Goal: Book appointment/travel/reservation

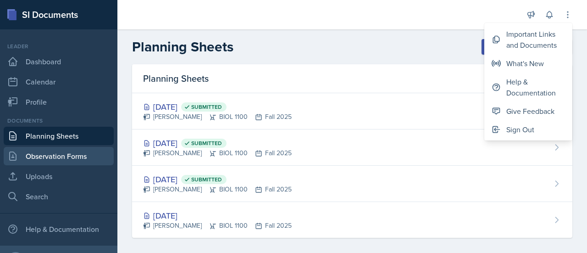
scroll to position [22, 0]
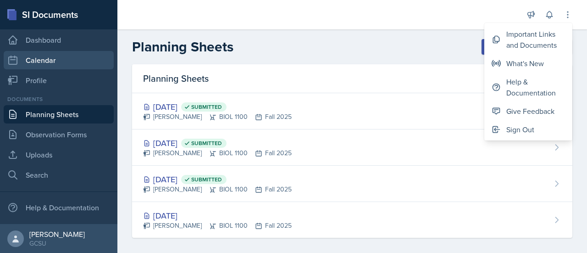
click at [43, 56] on link "Calendar" at bounding box center [59, 60] width 110 height 18
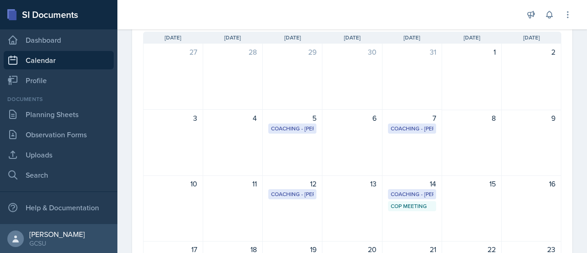
scroll to position [50, 0]
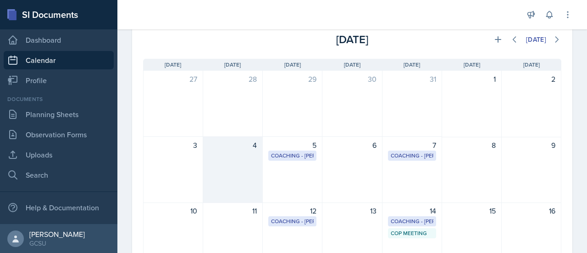
click at [246, 168] on div "4" at bounding box center [233, 170] width 60 height 66
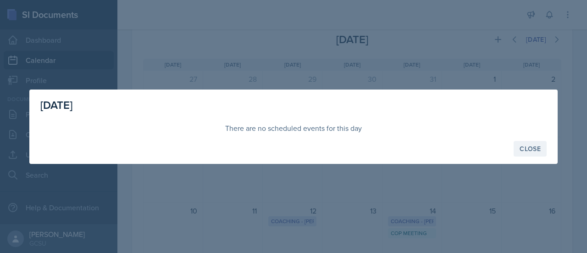
click at [532, 148] on div "Close" at bounding box center [530, 148] width 21 height 7
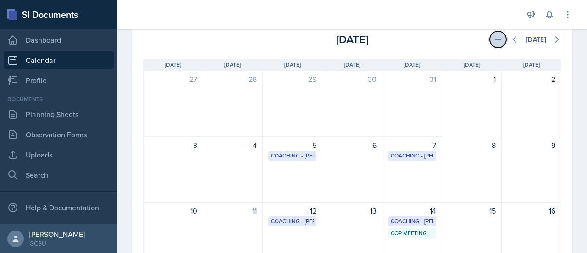
click at [494, 39] on icon at bounding box center [498, 39] width 9 height 9
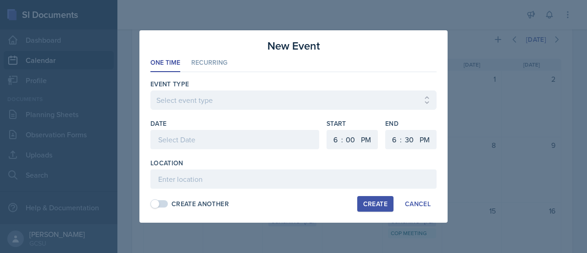
click at [190, 56] on ul "One Time Recurring" at bounding box center [294, 63] width 286 height 18
click at [202, 69] on li "Recurring" at bounding box center [209, 63] width 36 height 18
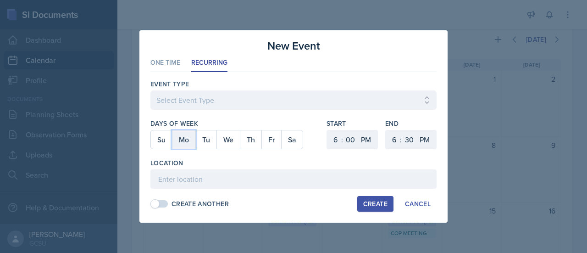
click at [190, 134] on button "Mo" at bounding box center [183, 139] width 23 height 18
click at [224, 138] on button "We" at bounding box center [228, 139] width 23 height 18
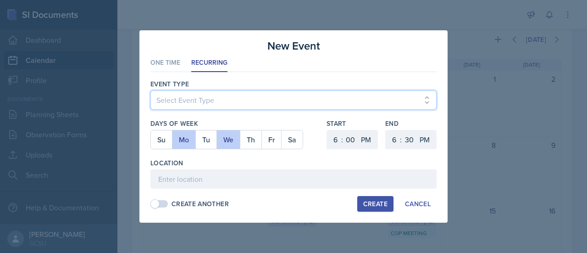
click at [225, 110] on select "Select Event Type Leader Training New Calendar Event SI Session" at bounding box center [294, 99] width 286 height 19
select select "700c1d41-4793-48d3-8616-e09499dfb71d"
click at [151, 91] on select "Select Event Type Leader Training New Calendar Event SI Session" at bounding box center [294, 99] width 286 height 19
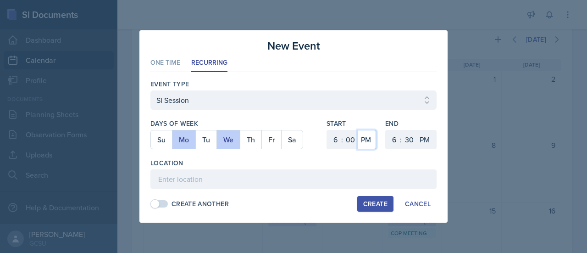
click at [361, 142] on select "AM PM" at bounding box center [367, 139] width 18 height 19
click at [331, 138] on select "1 2 3 4 5 6 7 8 9 10 11 12" at bounding box center [334, 139] width 15 height 19
select select "5"
click at [327, 130] on select "1 2 3 4 5 6 7 8 9 10 11 12" at bounding box center [334, 139] width 15 height 19
click at [373, 201] on div "Create" at bounding box center [375, 203] width 24 height 7
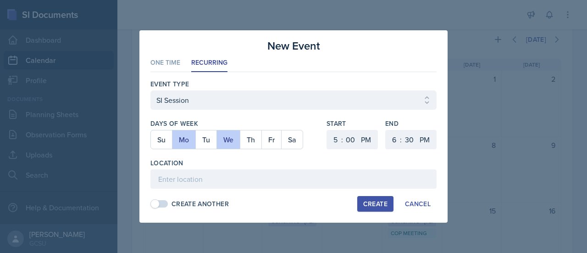
select select
select select "6"
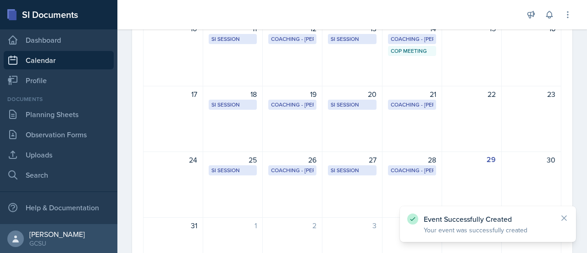
scroll to position [242, 0]
